Goal: Find specific page/section: Find specific page/section

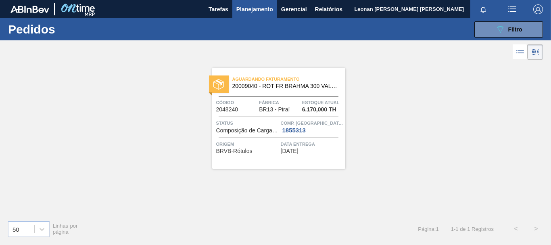
click at [514, 33] on div "089F7B8B-B2A5-4AFE-B5C0-19BA573D28AC Filtro" at bounding box center [508, 30] width 27 height 10
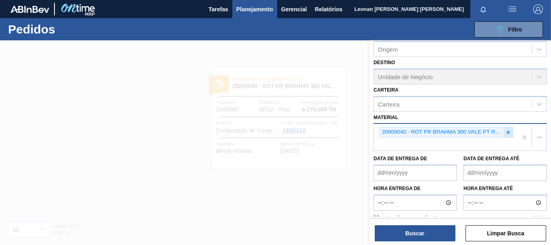
click at [508, 132] on icon at bounding box center [508, 132] width 3 height 3
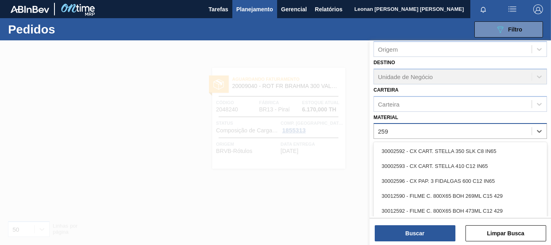
type input "2598"
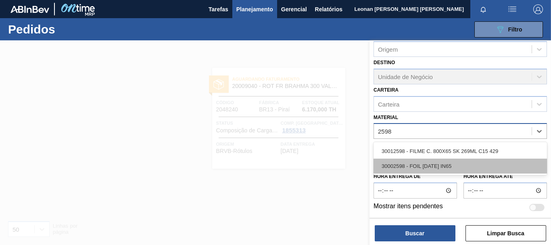
click at [453, 163] on div "30002598 - FOIL [DATE] IN65" at bounding box center [460, 166] width 173 height 15
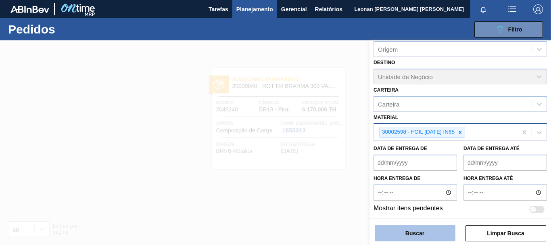
click at [430, 226] on button "Buscar" at bounding box center [415, 233] width 81 height 16
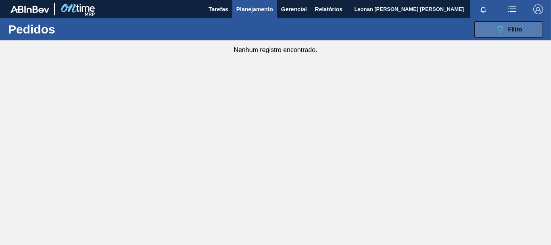
click at [496, 25] on icon "089F7B8B-B2A5-4AFE-B5C0-19BA573D28AC" at bounding box center [500, 30] width 10 height 10
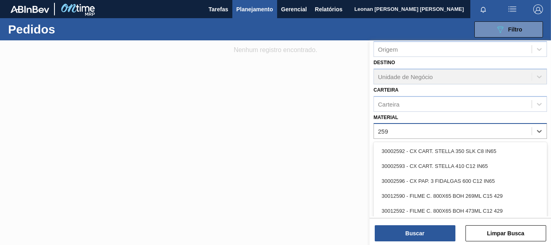
type input "2598"
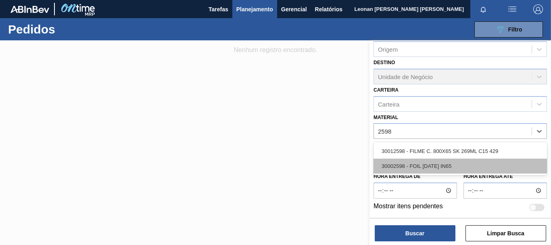
click at [452, 170] on div "30002598 - FOIL [DATE] IN65" at bounding box center [460, 166] width 173 height 15
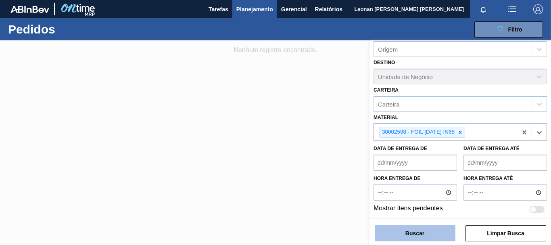
click at [437, 233] on button "Buscar" at bounding box center [415, 233] width 81 height 16
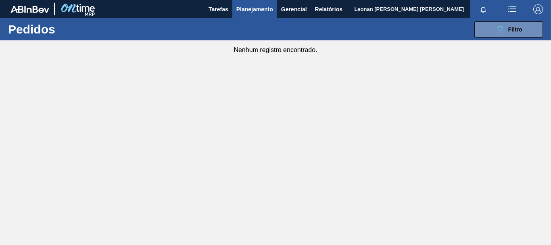
click at [523, 35] on button "089F7B8B-B2A5-4AFE-B5C0-19BA573D28AC Filtro" at bounding box center [508, 29] width 69 height 16
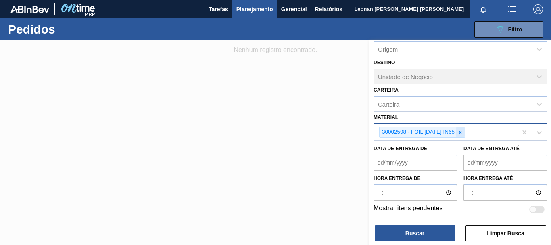
click at [462, 131] on icon at bounding box center [460, 132] width 3 height 3
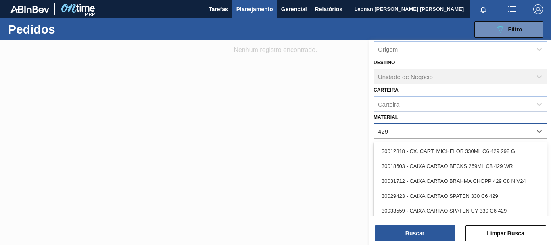
type input "4297"
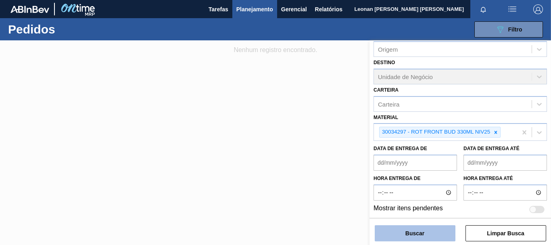
click at [429, 232] on button "Buscar" at bounding box center [415, 233] width 81 height 16
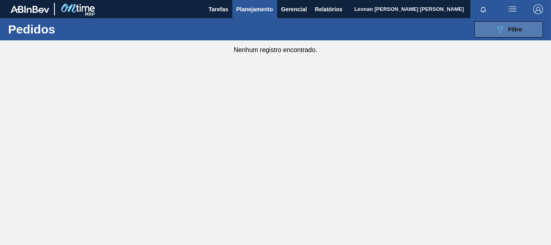
click at [511, 36] on button "089F7B8B-B2A5-4AFE-B5C0-19BA573D28AC Filtro" at bounding box center [508, 29] width 69 height 16
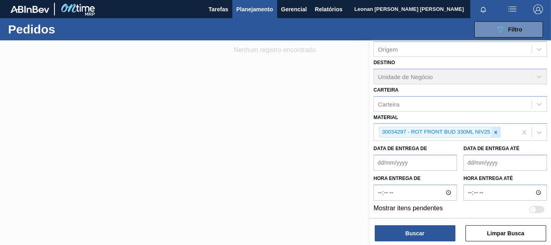
click at [493, 134] on icon at bounding box center [496, 132] width 6 height 6
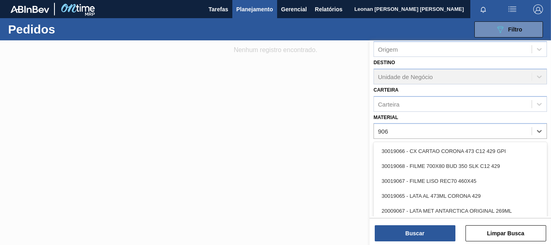
type input "9068"
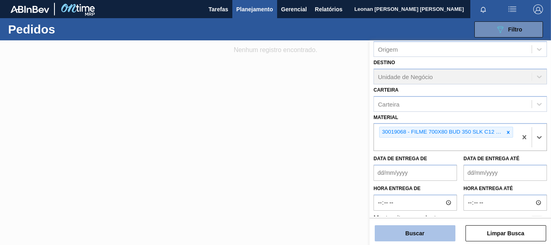
click at [442, 229] on button "Buscar" at bounding box center [415, 233] width 81 height 16
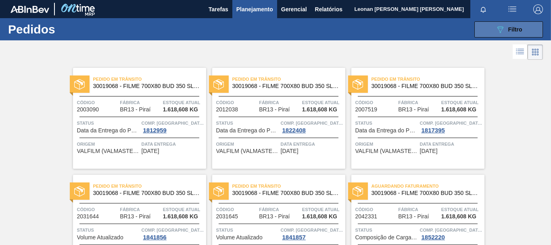
click at [518, 31] on span "Filtro" at bounding box center [515, 29] width 14 height 6
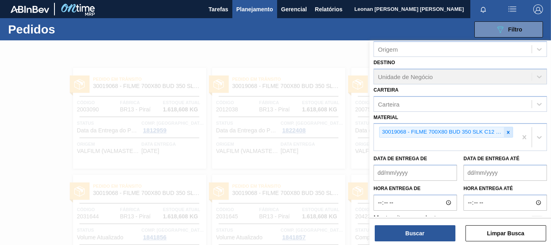
click at [507, 130] on icon at bounding box center [508, 132] width 6 height 6
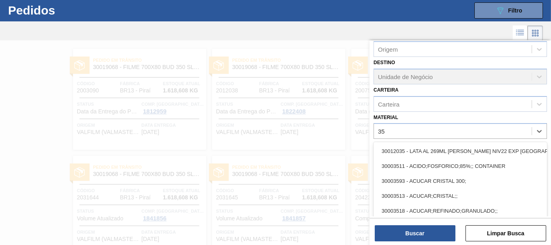
scroll to position [21, 0]
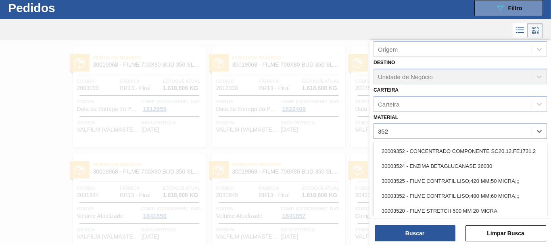
type input "3525"
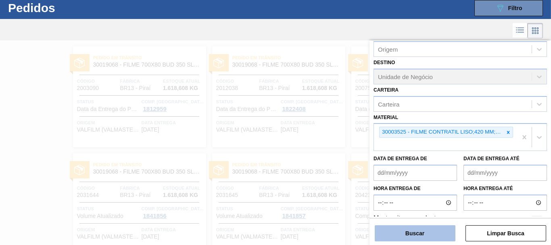
click at [449, 234] on button "Buscar" at bounding box center [415, 233] width 81 height 16
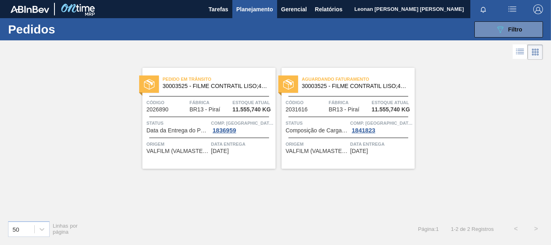
scroll to position [0, 0]
click at [519, 31] on span "Filtro" at bounding box center [515, 29] width 14 height 6
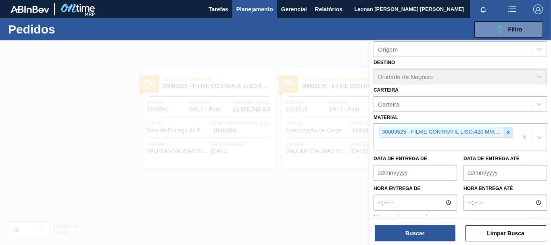
click at [506, 133] on icon at bounding box center [508, 132] width 6 height 6
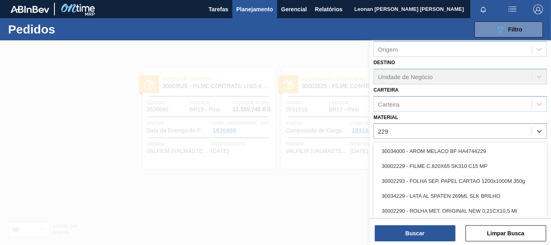
type input "2293"
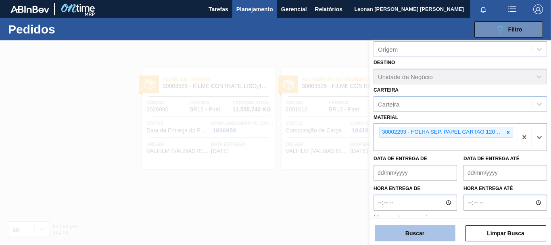
click at [441, 237] on button "Buscar" at bounding box center [415, 233] width 81 height 16
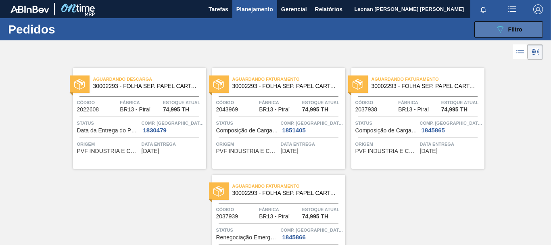
click at [487, 36] on button "089F7B8B-B2A5-4AFE-B5C0-19BA573D28AC Filtro" at bounding box center [508, 29] width 69 height 16
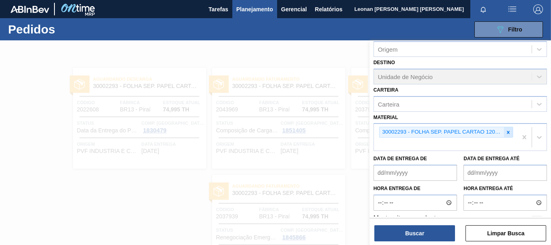
click at [509, 132] on icon at bounding box center [508, 132] width 6 height 6
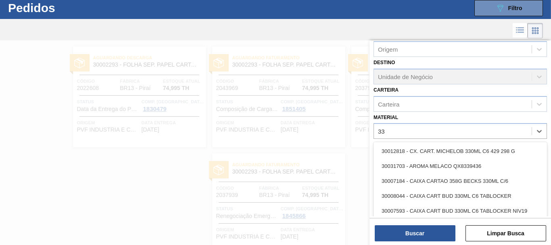
scroll to position [21, 0]
type input "3371"
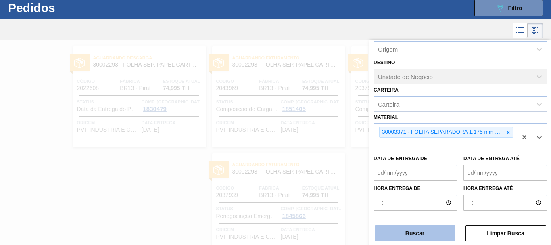
click at [416, 236] on button "Buscar" at bounding box center [415, 233] width 81 height 16
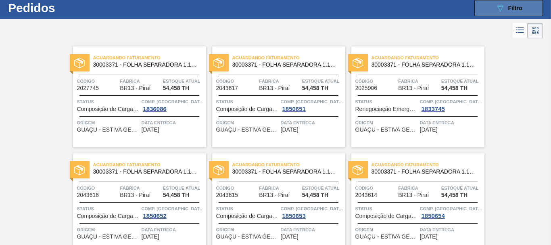
click at [519, 4] on div "089F7B8B-B2A5-4AFE-B5C0-19BA573D28AC Filtro" at bounding box center [508, 8] width 27 height 10
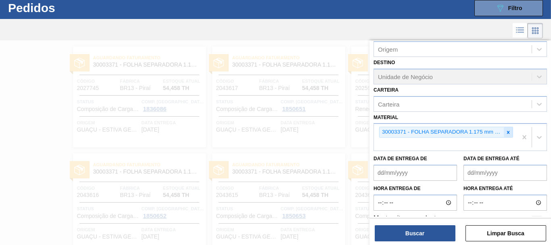
click at [505, 133] on icon at bounding box center [508, 132] width 6 height 6
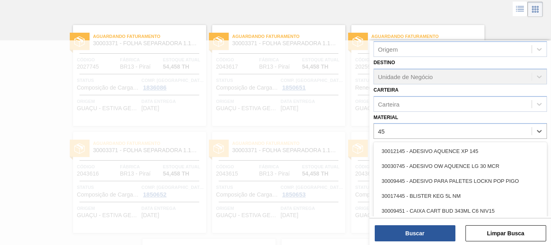
scroll to position [43, 0]
type input "4536"
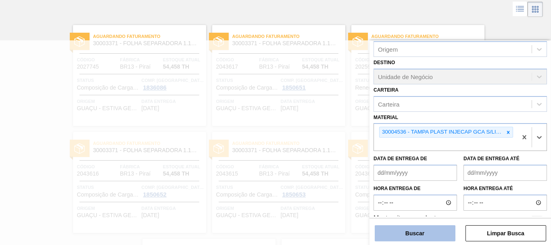
click at [422, 232] on button "Buscar" at bounding box center [415, 233] width 81 height 16
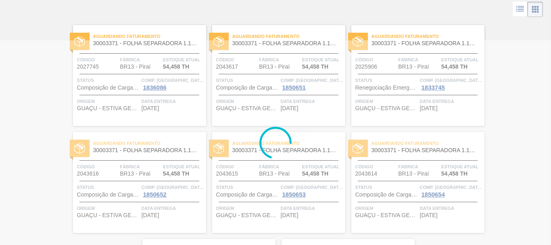
scroll to position [0, 0]
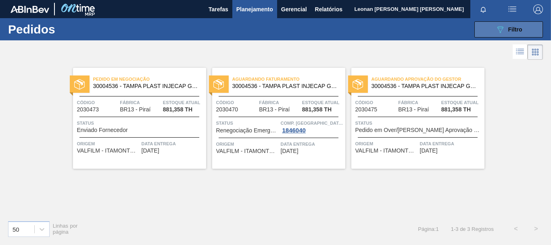
click at [512, 27] on span "Filtro" at bounding box center [515, 29] width 14 height 6
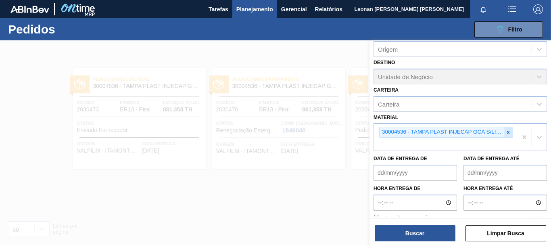
click at [509, 134] on icon at bounding box center [508, 132] width 6 height 6
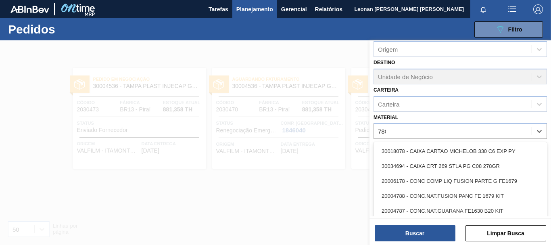
type input "7803"
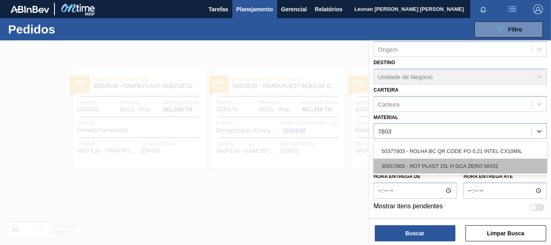
click at [487, 165] on div "30017803 - ROT PLAST 15L H GCA ZERO NIV22" at bounding box center [460, 166] width 173 height 15
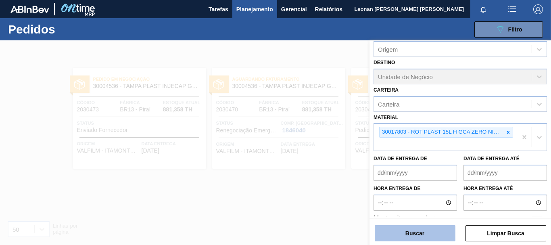
click at [413, 238] on button "Buscar" at bounding box center [415, 233] width 81 height 16
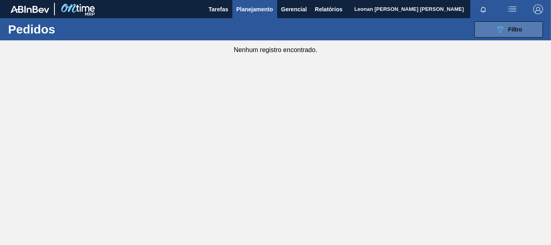
click at [490, 24] on button "089F7B8B-B2A5-4AFE-B5C0-19BA573D28AC Filtro" at bounding box center [508, 29] width 69 height 16
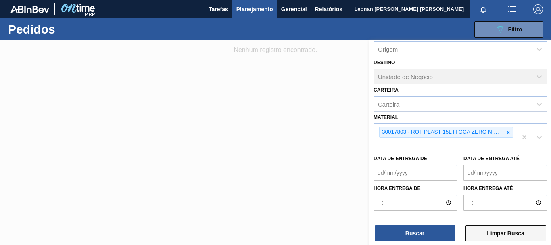
click at [524, 238] on button "Limpar Busca" at bounding box center [506, 233] width 81 height 16
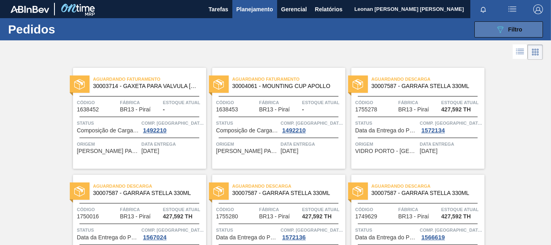
click at [533, 32] on button "089F7B8B-B2A5-4AFE-B5C0-19BA573D28AC Filtro" at bounding box center [508, 29] width 69 height 16
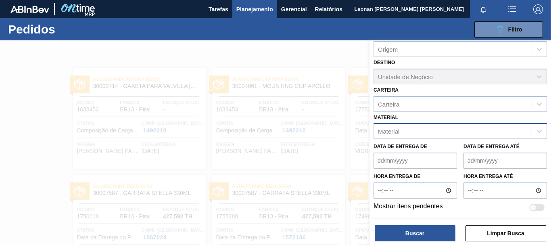
click at [494, 135] on div "Material" at bounding box center [453, 131] width 158 height 12
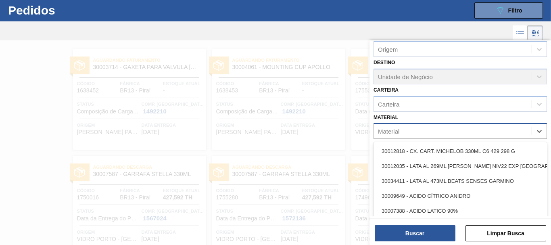
scroll to position [21, 0]
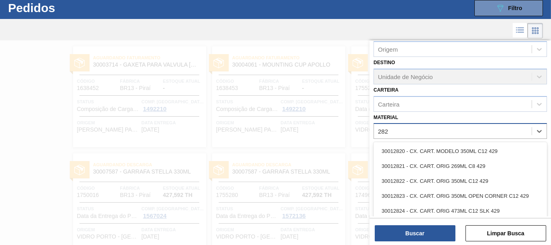
type input "2821"
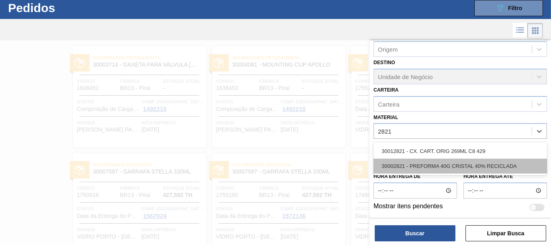
click at [478, 164] on div "30002821 - PREFORMA 40G CRISTAL 40% RECICLADA" at bounding box center [460, 166] width 173 height 15
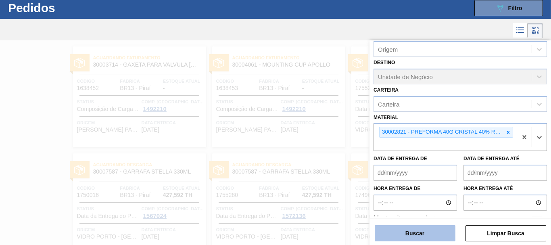
click at [435, 231] on button "Buscar" at bounding box center [415, 233] width 81 height 16
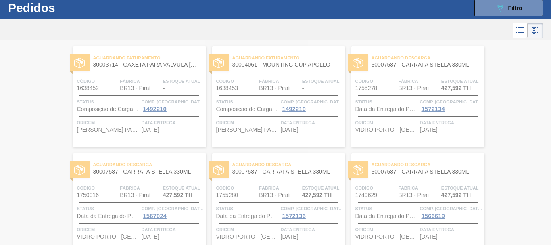
scroll to position [0, 0]
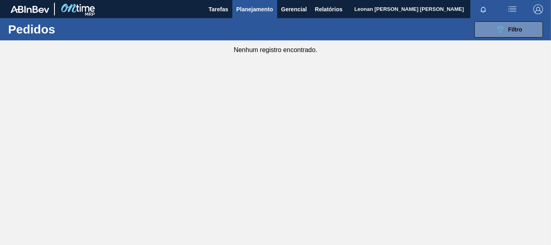
drag, startPoint x: 504, startPoint y: 27, endPoint x: 500, endPoint y: 41, distance: 14.8
click at [504, 27] on icon "089F7B8B-B2A5-4AFE-B5C0-19BA573D28AC" at bounding box center [500, 30] width 10 height 10
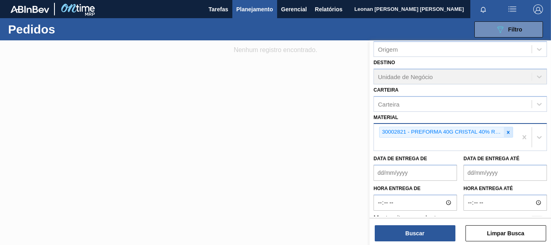
click at [507, 133] on icon at bounding box center [508, 132] width 3 height 3
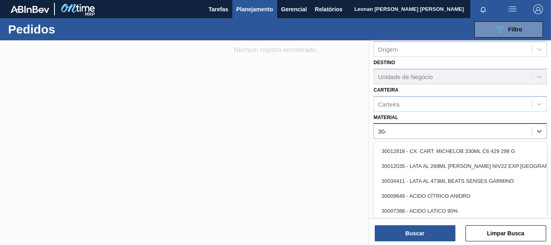
type input "3048"
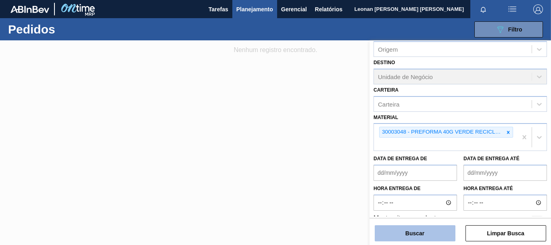
click at [445, 236] on button "Buscar" at bounding box center [415, 233] width 81 height 16
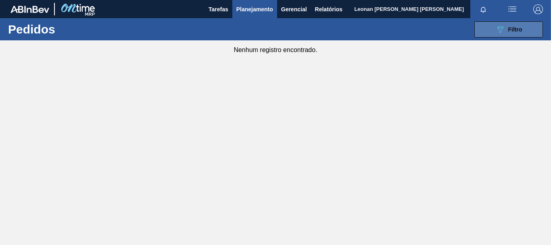
click at [498, 33] on icon "089F7B8B-B2A5-4AFE-B5C0-19BA573D28AC" at bounding box center [500, 30] width 10 height 10
click at [512, 24] on button "089F7B8B-B2A5-4AFE-B5C0-19BA573D28AC Filtro" at bounding box center [508, 29] width 69 height 16
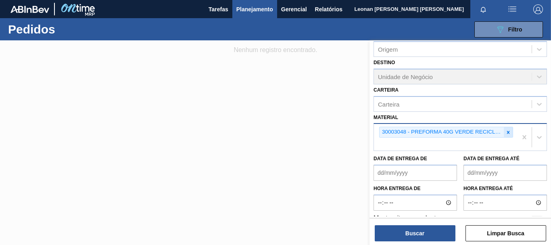
click at [506, 132] on icon at bounding box center [508, 132] width 6 height 6
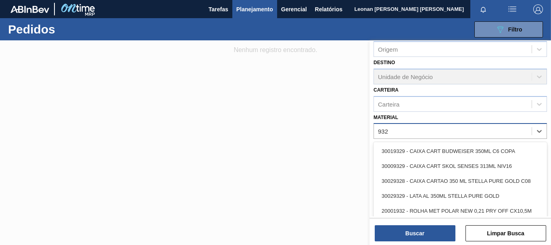
type input "9328"
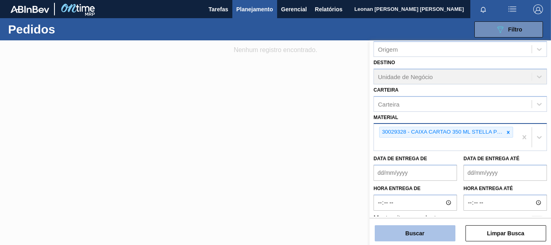
click at [432, 239] on button "Buscar" at bounding box center [415, 233] width 81 height 16
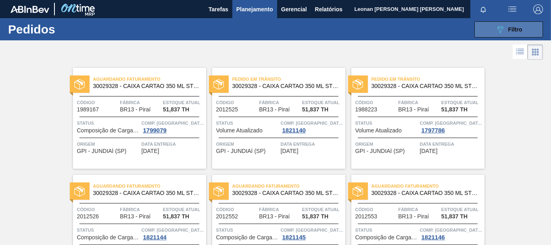
click at [520, 28] on span "Filtro" at bounding box center [515, 29] width 14 height 6
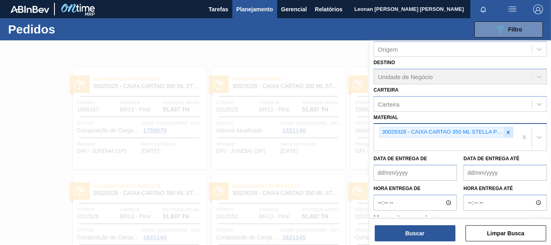
click at [507, 132] on icon at bounding box center [508, 132] width 3 height 3
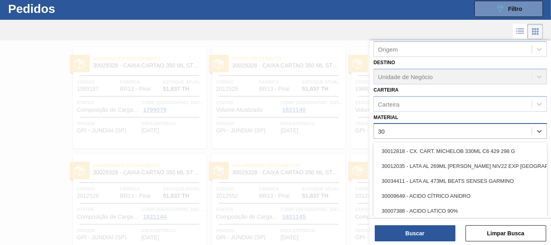
scroll to position [21, 0]
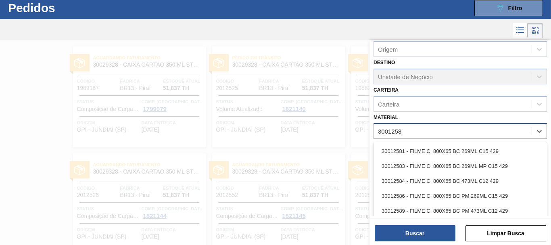
type input "30012583"
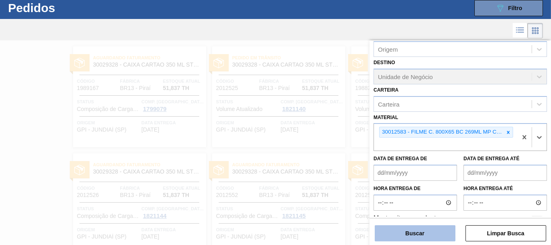
click at [416, 230] on button "Buscar" at bounding box center [415, 233] width 81 height 16
